Goal: Task Accomplishment & Management: Manage account settings

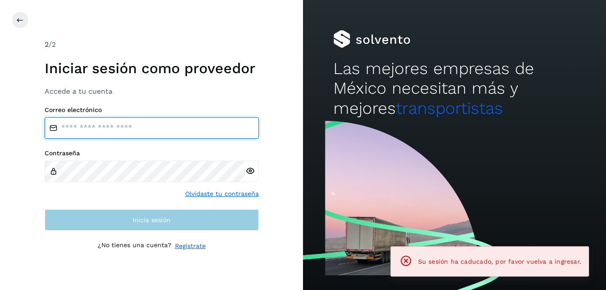
type input "**********"
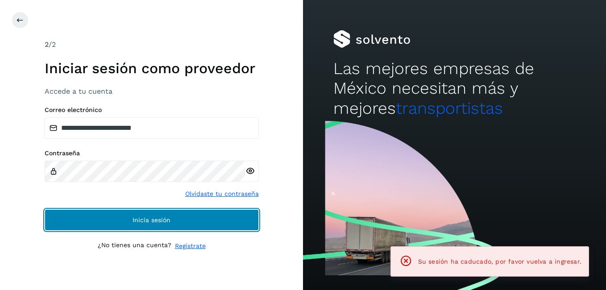
click at [108, 214] on button "Inicia sesión" at bounding box center [152, 219] width 214 height 21
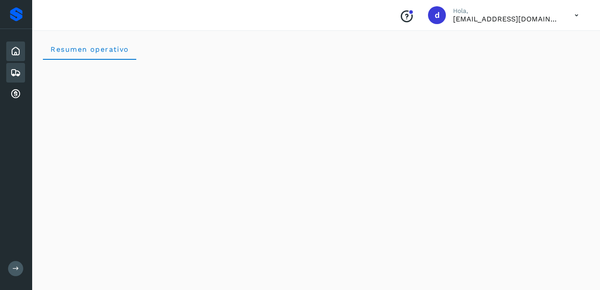
click at [15, 71] on icon at bounding box center [15, 72] width 11 height 11
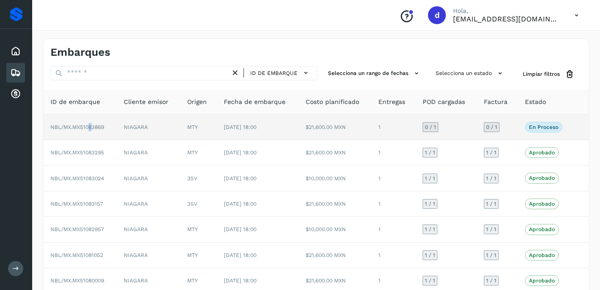
click at [89, 125] on span "NBL/MX.MX51083869" at bounding box center [77, 127] width 54 height 6
drag, startPoint x: 89, startPoint y: 125, endPoint x: 65, endPoint y: 127, distance: 24.1
click at [65, 127] on td "NBL/MX.MX51083869" at bounding box center [79, 127] width 73 height 25
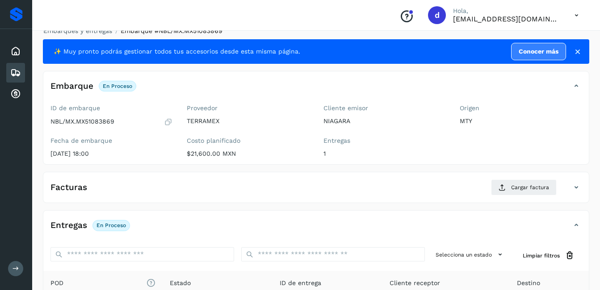
scroll to position [1, 0]
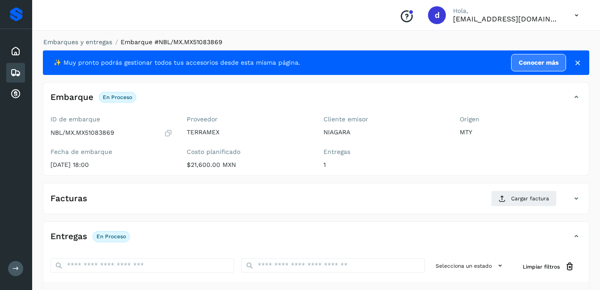
click at [172, 132] on icon at bounding box center [168, 133] width 8 height 9
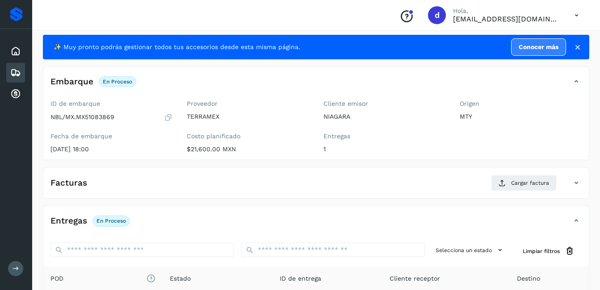
scroll to position [0, 0]
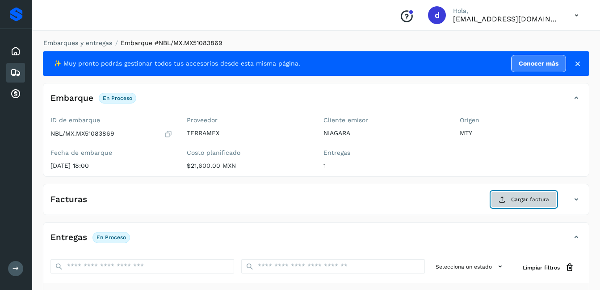
click at [521, 200] on span "Cargar factura" at bounding box center [530, 200] width 38 height 8
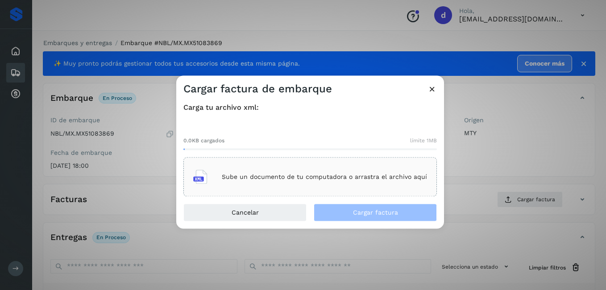
click at [247, 184] on div "Sube un documento de tu computadora o arrastra el archivo aquí" at bounding box center [310, 177] width 234 height 24
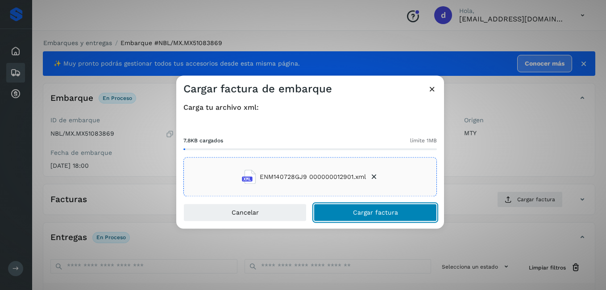
click at [380, 212] on span "Cargar factura" at bounding box center [375, 213] width 45 height 6
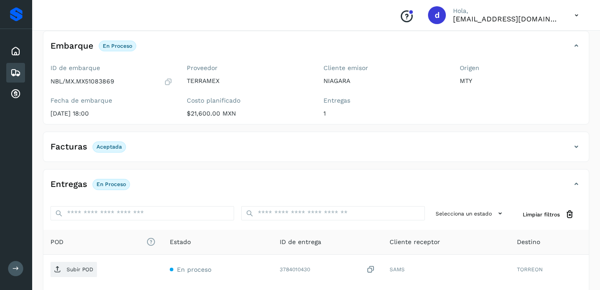
scroll to position [134, 0]
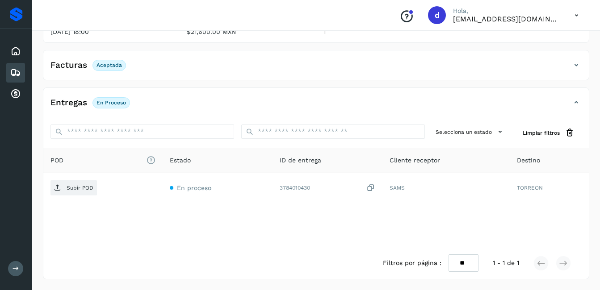
click at [113, 99] on span "En proceso" at bounding box center [111, 102] width 38 height 11
click at [103, 104] on p "En proceso" at bounding box center [110, 103] width 29 height 6
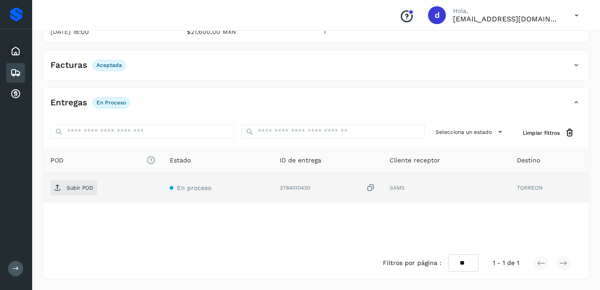
click at [389, 188] on td "SAMS" at bounding box center [445, 187] width 127 height 29
click at [370, 186] on icon at bounding box center [370, 188] width 9 height 9
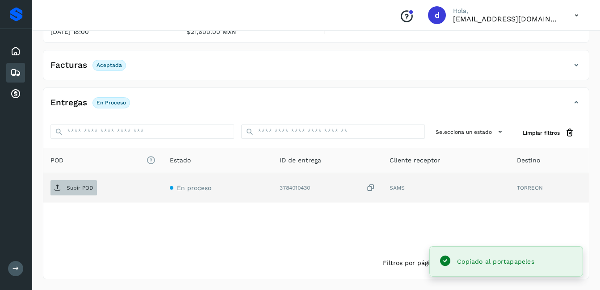
click at [81, 191] on p "Subir POD" at bounding box center [80, 188] width 27 height 6
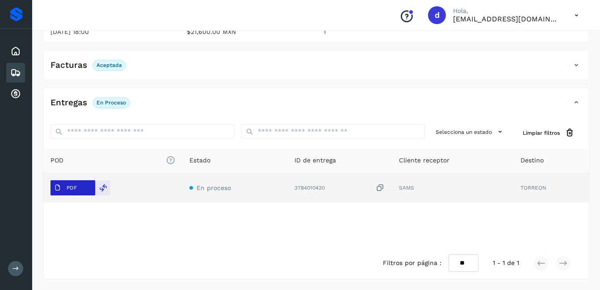
click at [86, 188] on button "PDF" at bounding box center [72, 187] width 45 height 15
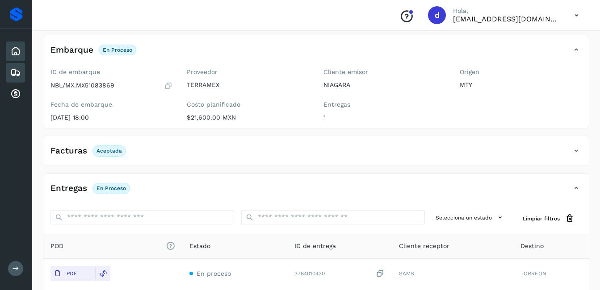
scroll to position [45, 0]
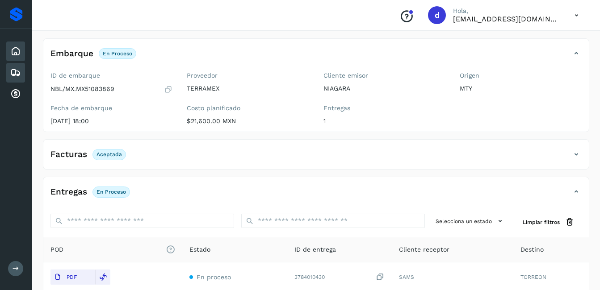
click at [23, 52] on div "Inicio" at bounding box center [15, 52] width 19 height 20
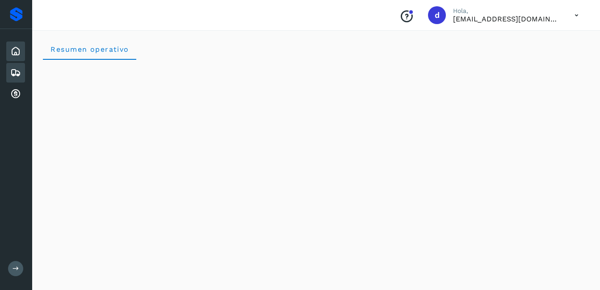
click at [12, 73] on icon at bounding box center [15, 72] width 11 height 11
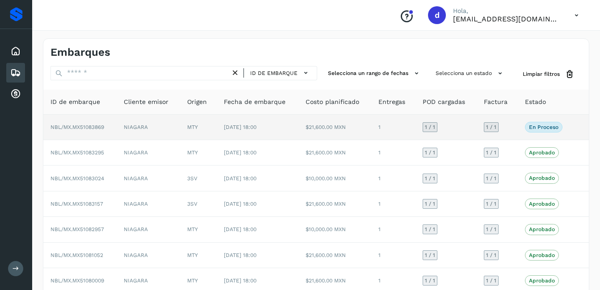
click at [545, 125] on p "En proceso" at bounding box center [543, 127] width 29 height 6
click at [80, 125] on span "NBL/MX.MX51083869" at bounding box center [77, 127] width 54 height 6
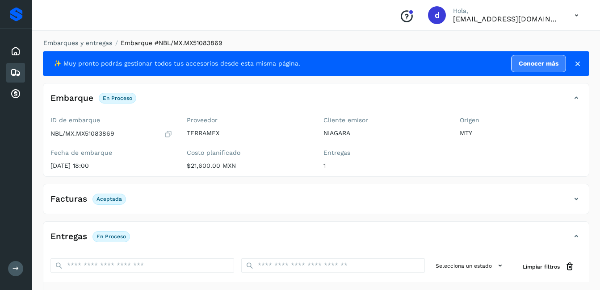
click at [13, 70] on icon at bounding box center [15, 72] width 11 height 11
